Goal: Task Accomplishment & Management: Manage account settings

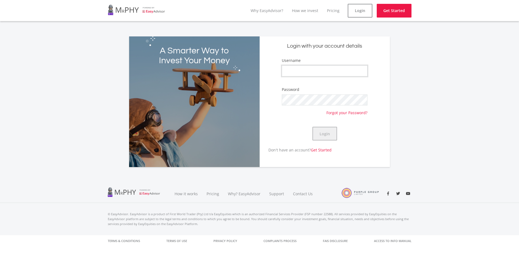
type input "davewarb"
click at [324, 135] on button "Login" at bounding box center [324, 134] width 25 height 14
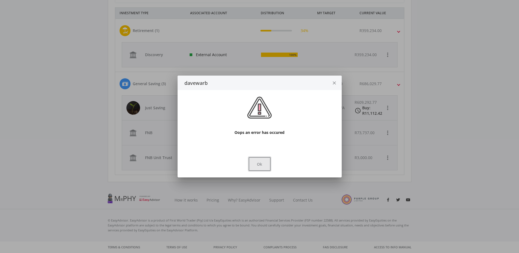
click at [259, 164] on button "Ok" at bounding box center [260, 164] width 22 height 14
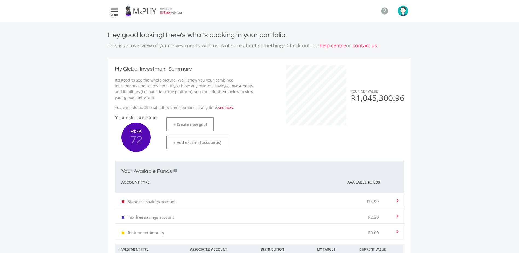
scroll to position [236, 0]
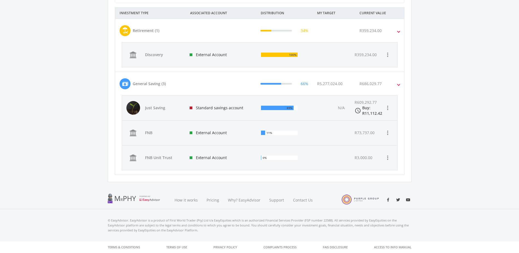
click at [324, 107] on div "N/A" at bounding box center [331, 107] width 39 height 25
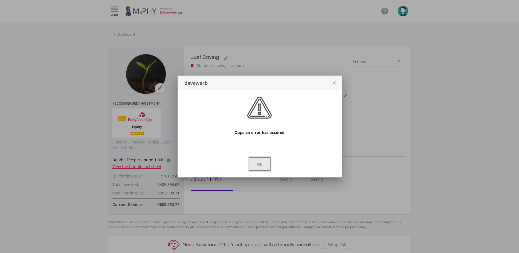
click at [258, 166] on button "Ok" at bounding box center [260, 164] width 22 height 14
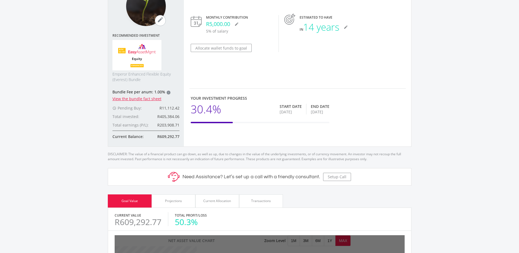
scroll to position [55, 0]
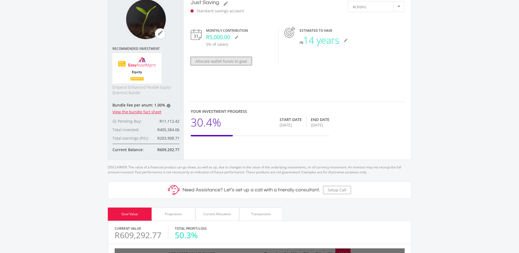
click at [233, 62] on button "Allocate wallet funds to goal" at bounding box center [221, 61] width 61 height 8
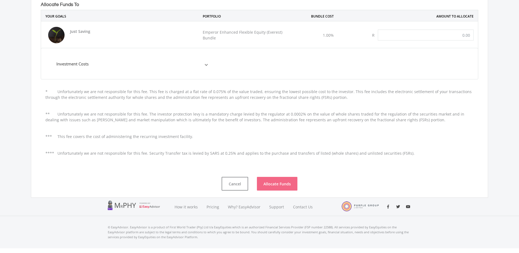
scroll to position [113, 0]
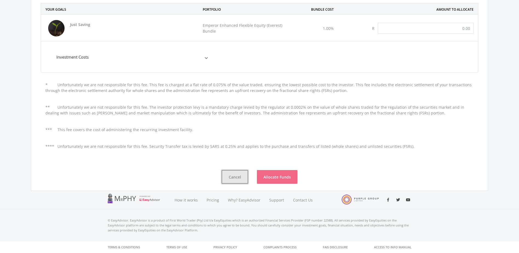
click at [228, 176] on button "Cancel" at bounding box center [235, 177] width 27 height 14
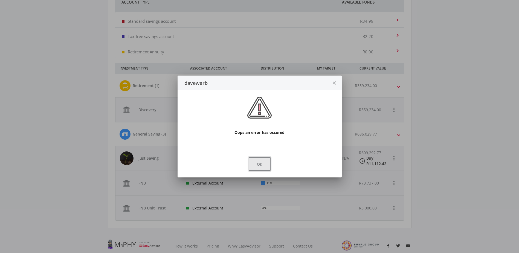
click at [258, 164] on button "Ok" at bounding box center [260, 164] width 22 height 14
